Goal: Find specific page/section: Find specific page/section

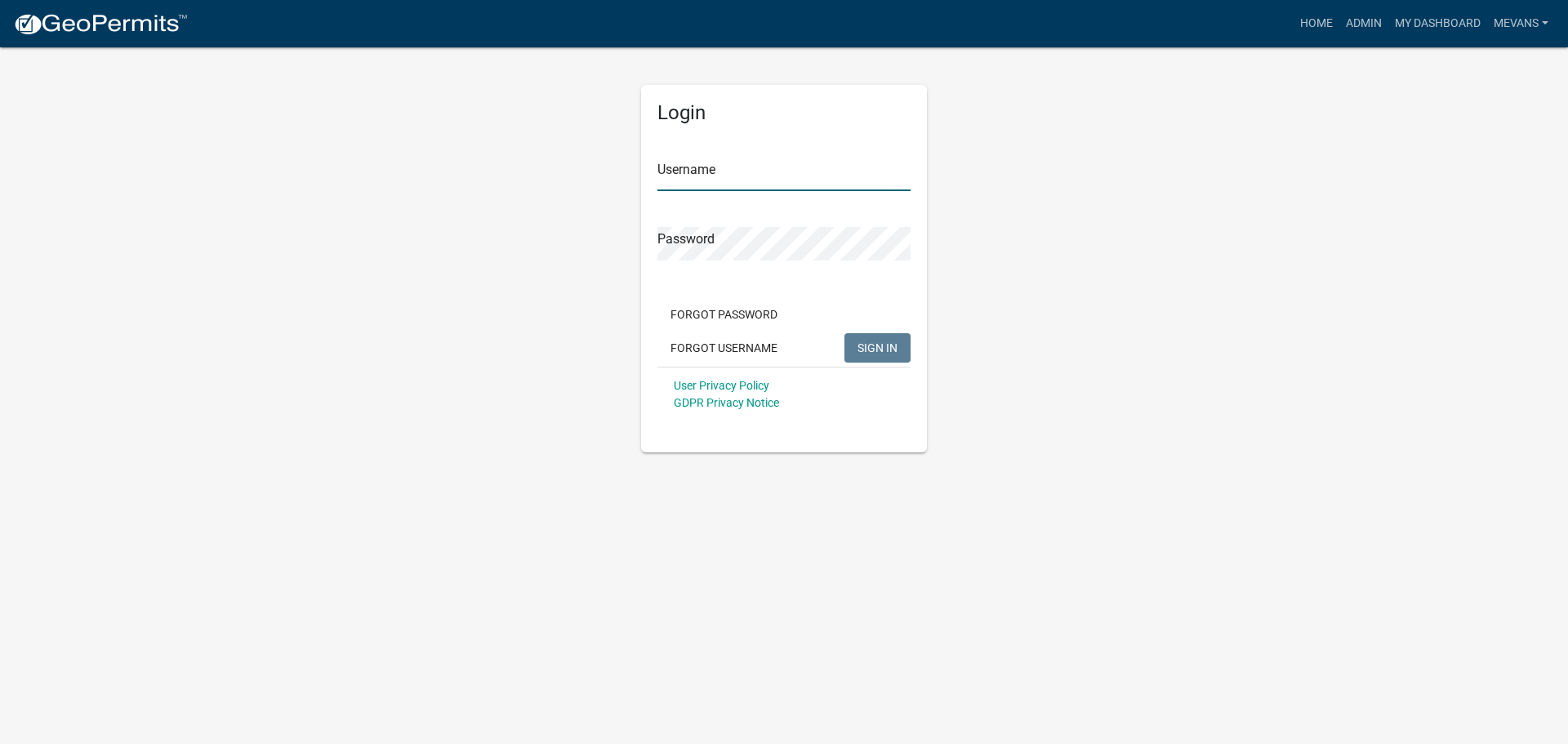
type input "Mevans"
click at [891, 353] on span "SIGN IN" at bounding box center [878, 346] width 40 height 13
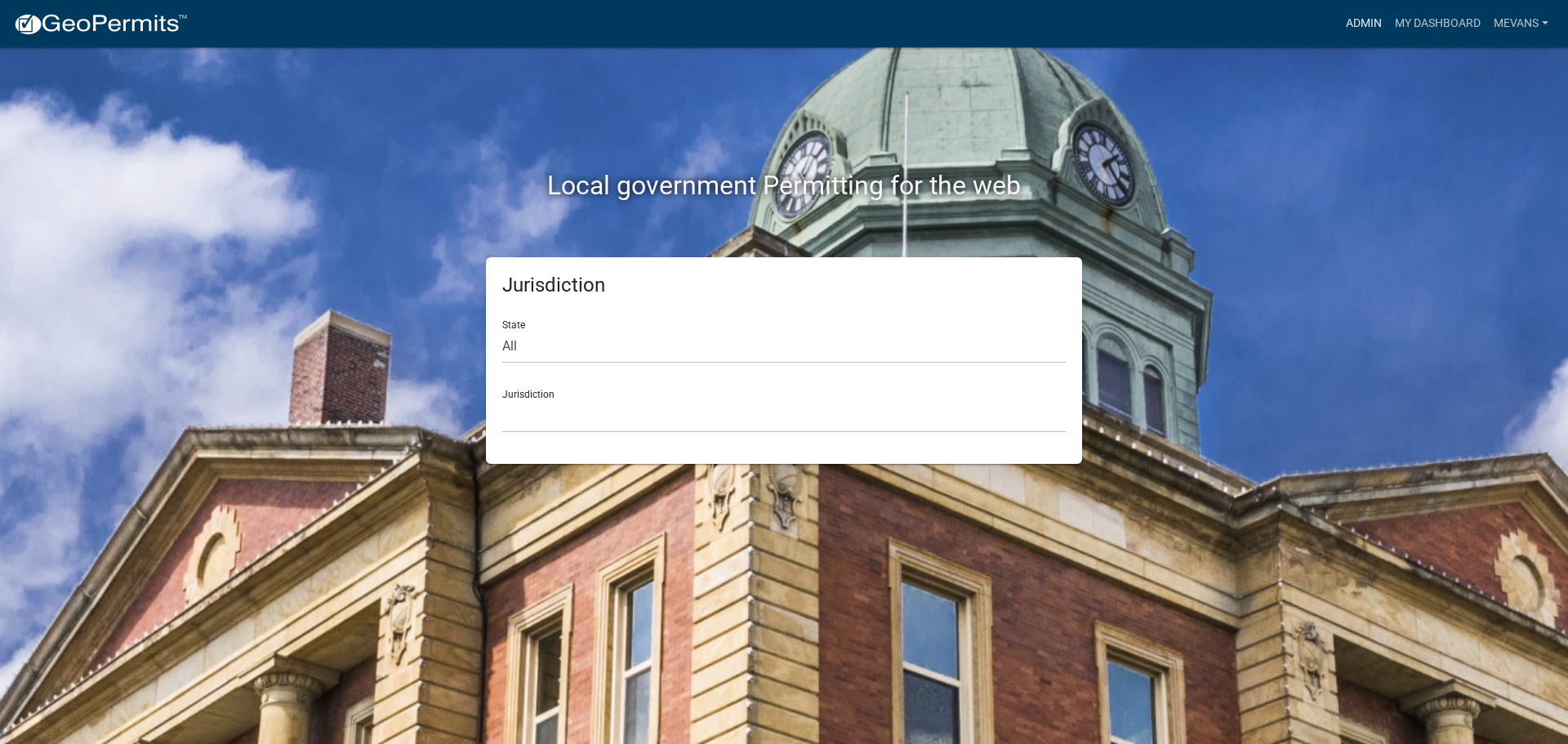
click at [1370, 31] on link "Admin" at bounding box center [1364, 23] width 49 height 31
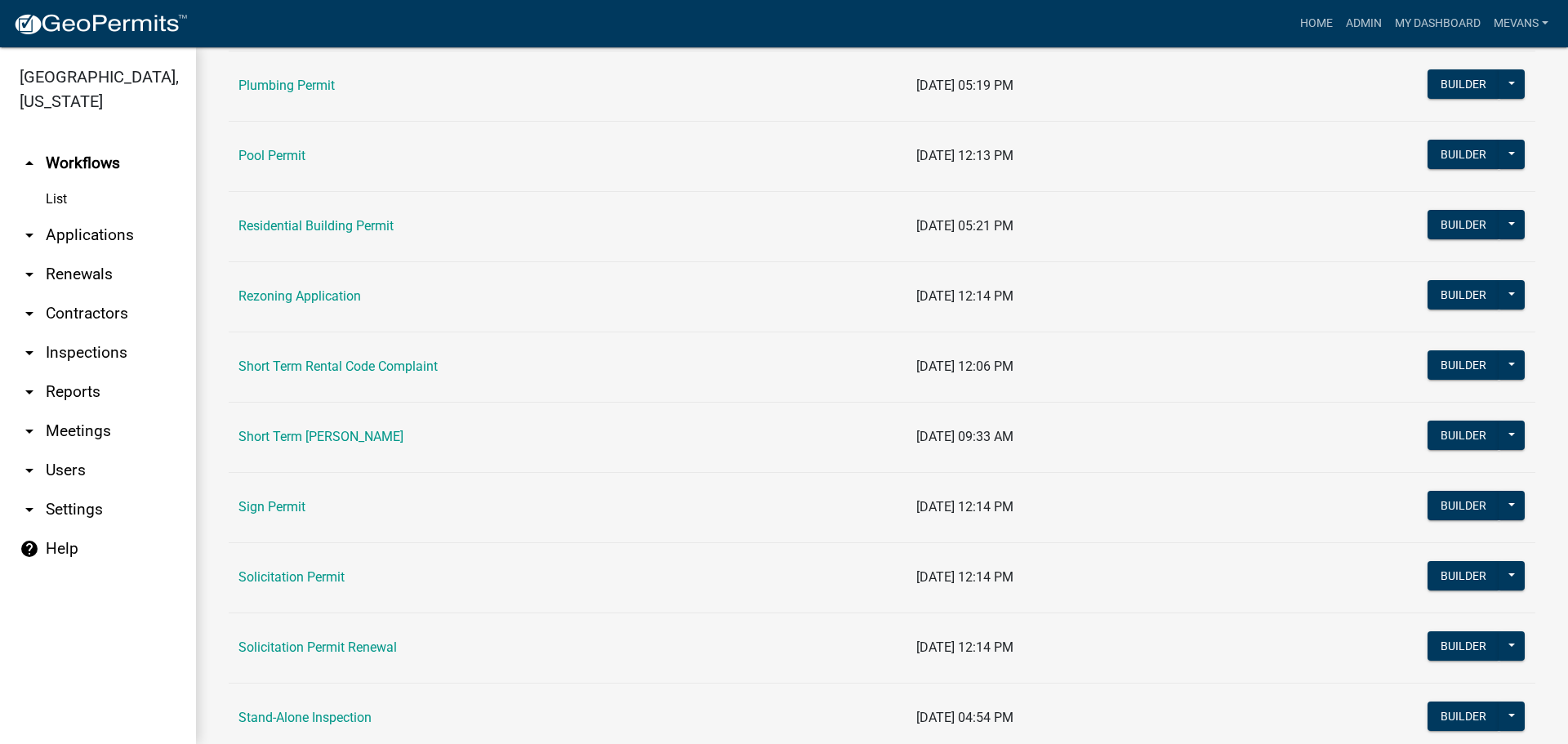
scroll to position [1960, 0]
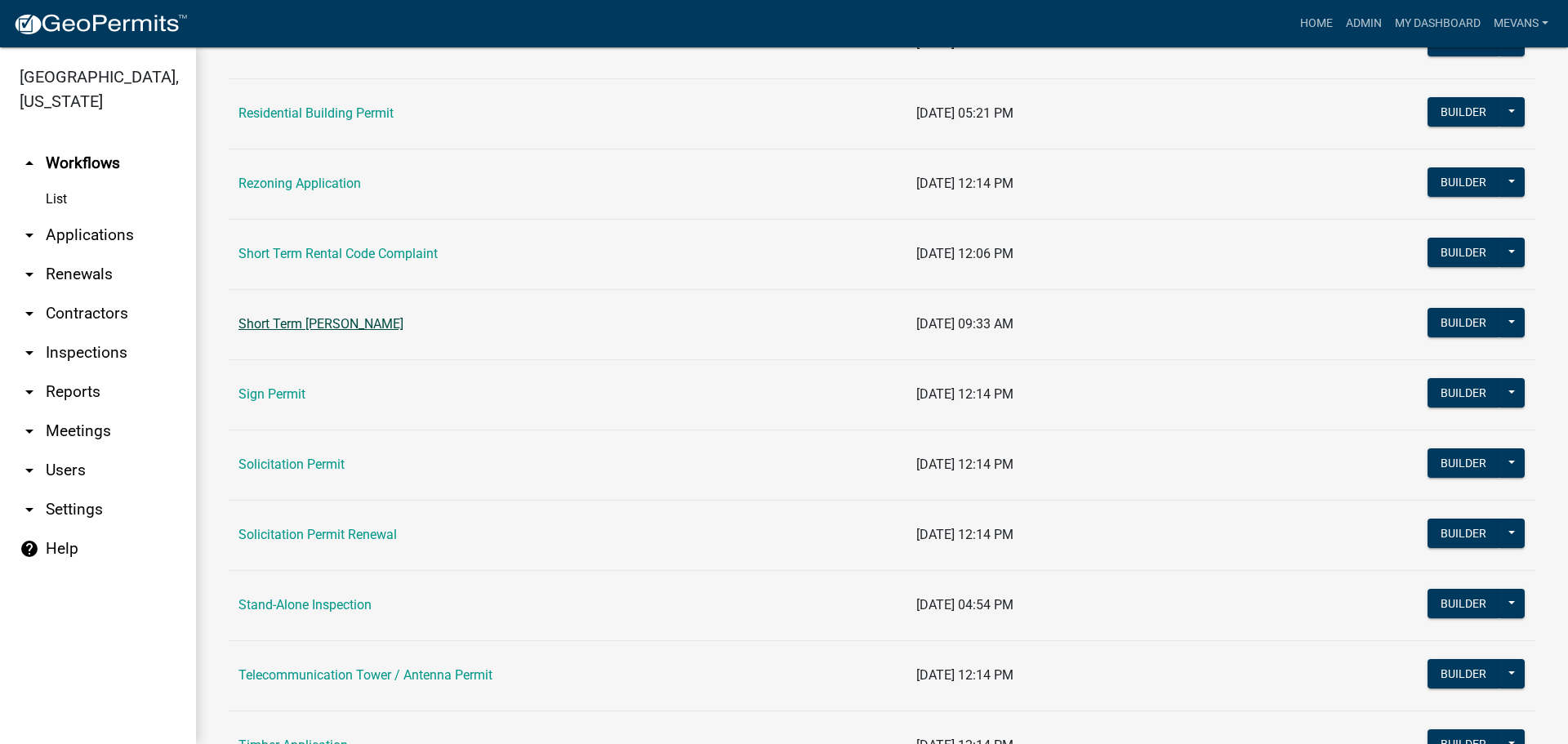
drag, startPoint x: 361, startPoint y: 303, endPoint x: 352, endPoint y: 322, distance: 21.0
click at [360, 307] on td "Short Term [PERSON_NAME]" at bounding box center [567, 324] width 677 height 70
click at [352, 322] on link "Short Term [PERSON_NAME]" at bounding box center [321, 324] width 165 height 16
